Goal: Task Accomplishment & Management: Manage account settings

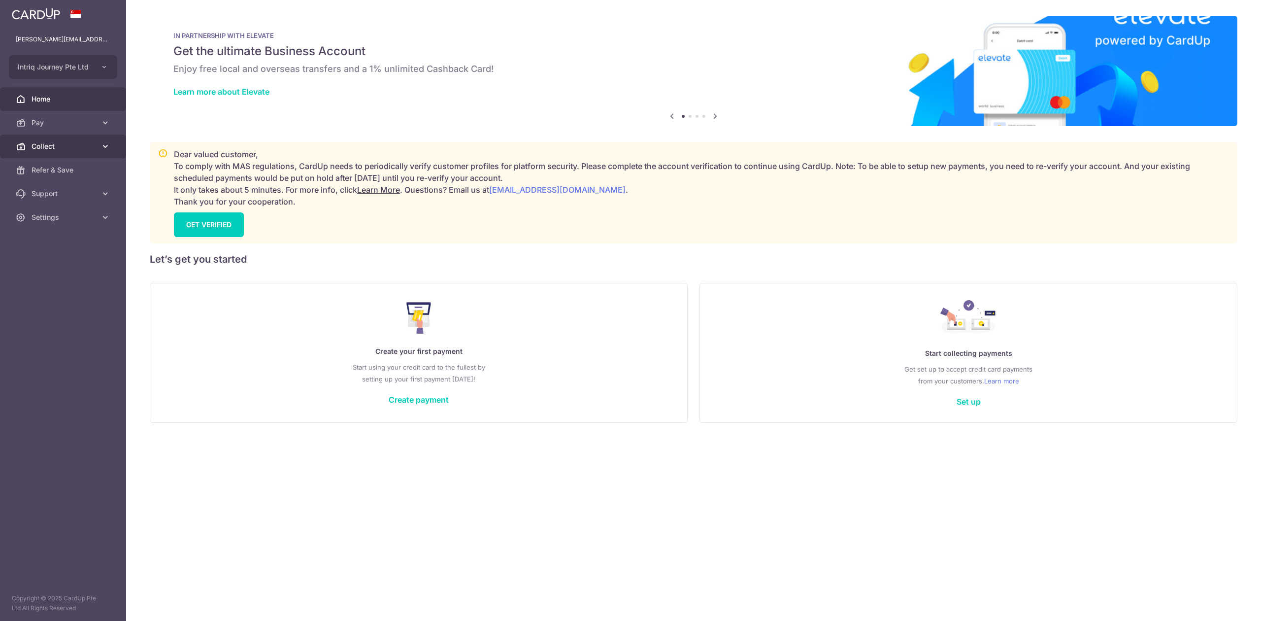
click at [42, 147] on span "Collect" at bounding box center [64, 146] width 65 height 10
click at [42, 166] on span "Dashboard" at bounding box center [64, 170] width 65 height 10
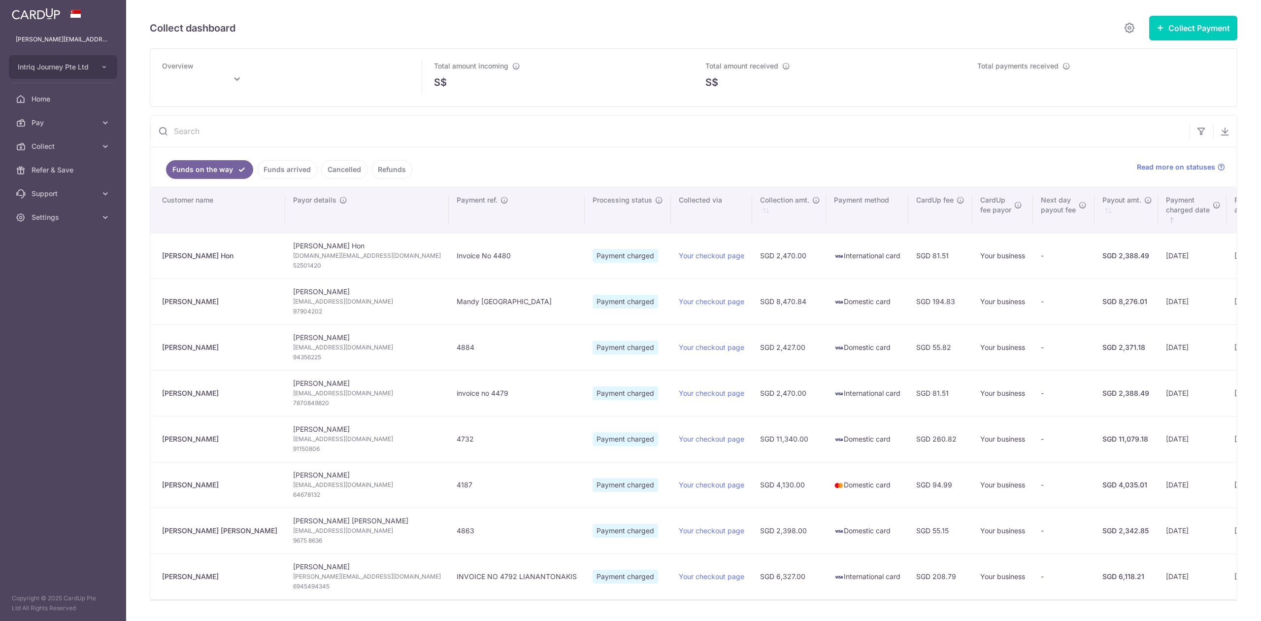
click at [826, 205] on th "Payment method" at bounding box center [867, 209] width 82 height 45
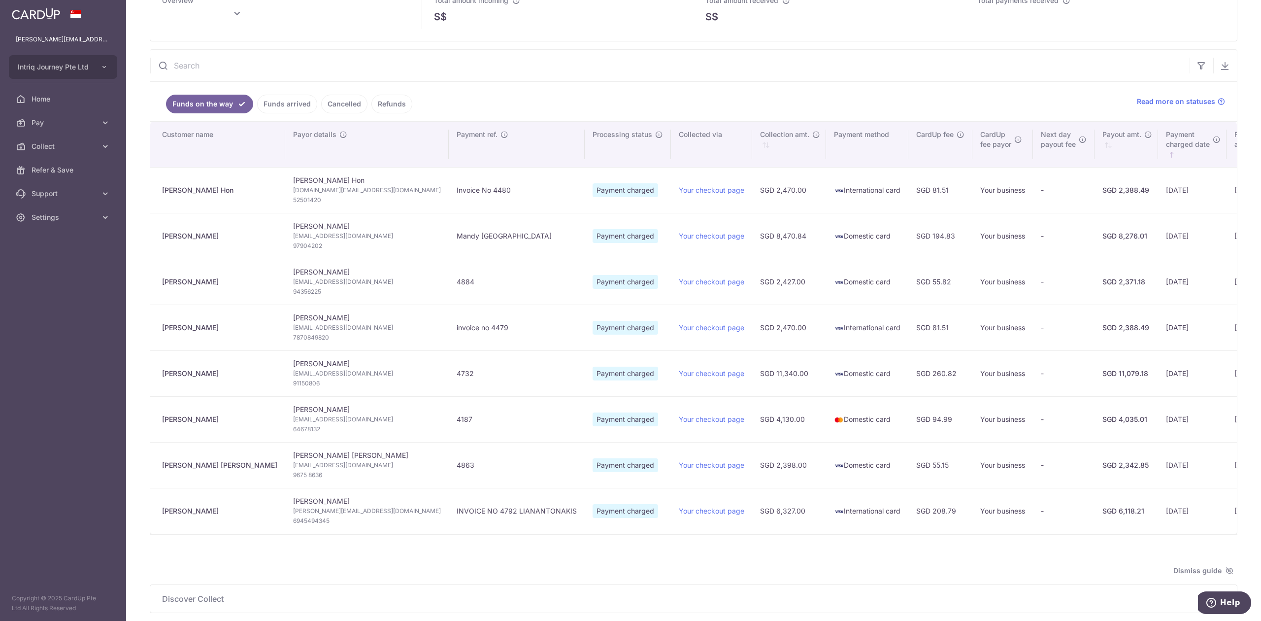
type input "[DATE]"
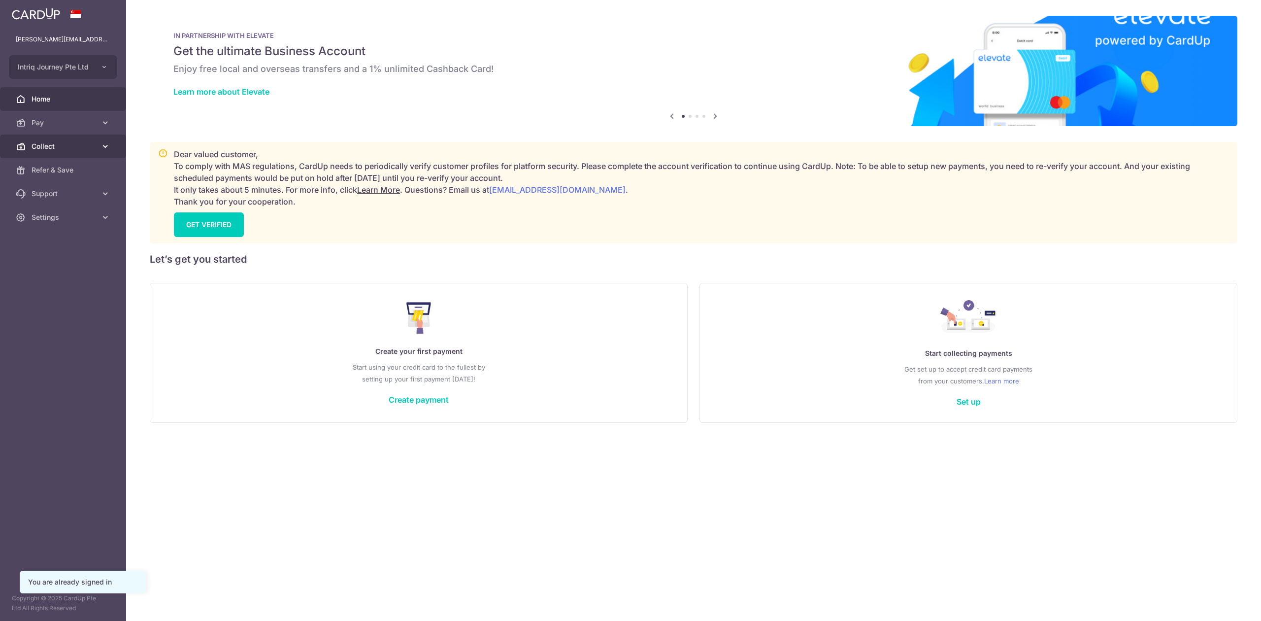
click at [66, 146] on span "Collect" at bounding box center [64, 146] width 65 height 10
click at [66, 169] on span "Dashboard" at bounding box center [64, 170] width 65 height 10
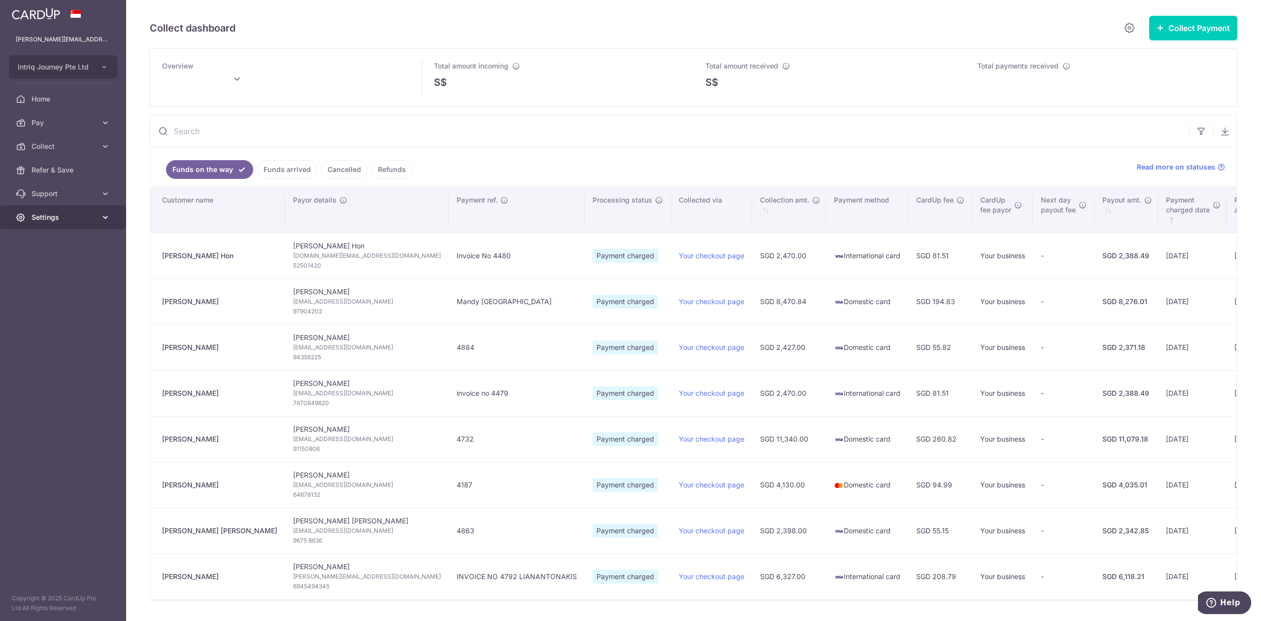
click at [69, 215] on span "Settings" at bounding box center [64, 217] width 65 height 10
click at [46, 266] on span "Logout" at bounding box center [64, 265] width 65 height 10
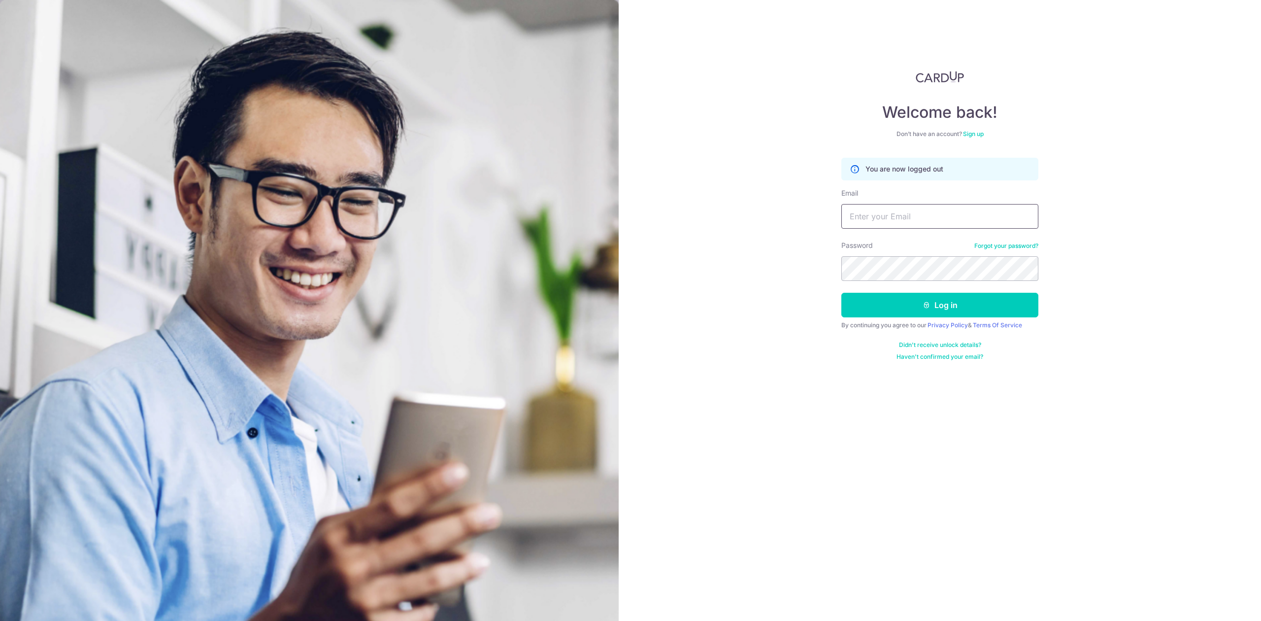
type input "[PERSON_NAME][EMAIL_ADDRESS][DOMAIN_NAME]"
click at [924, 73] on img at bounding box center [940, 77] width 48 height 12
